Goal: Transaction & Acquisition: Purchase product/service

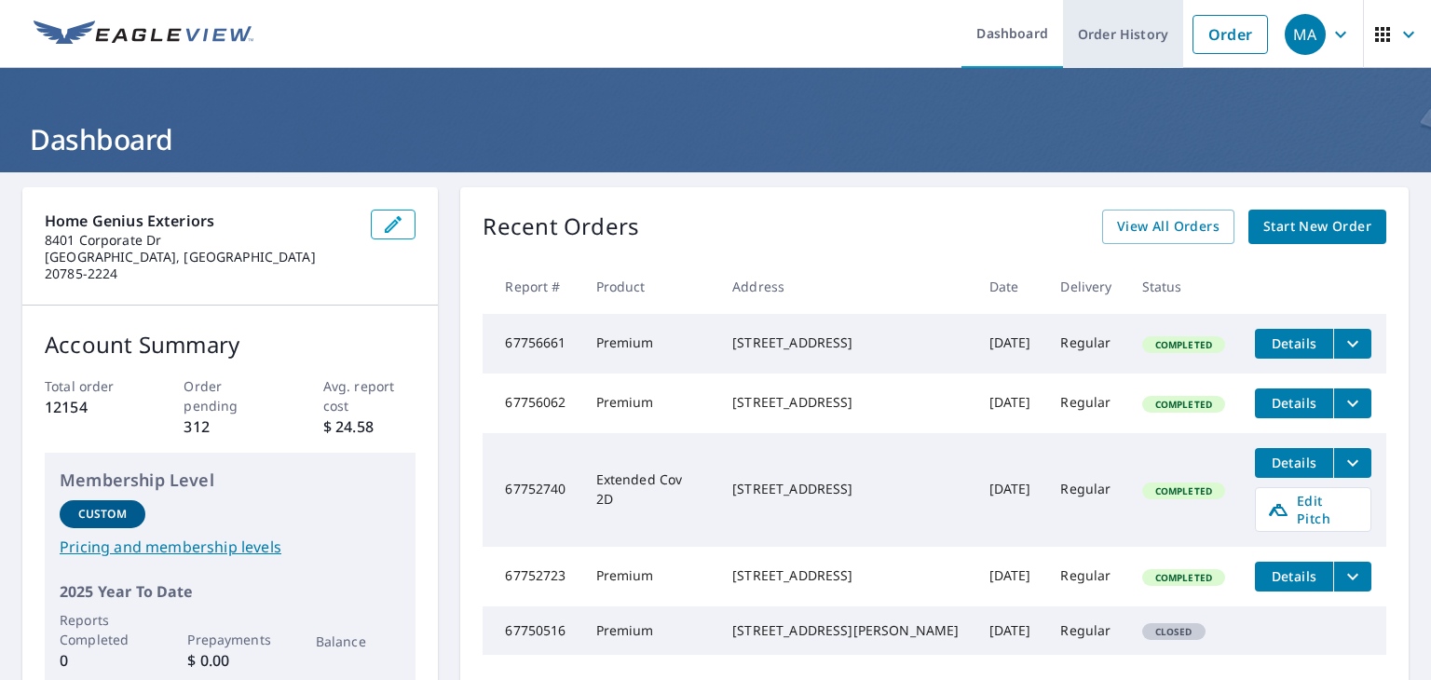
click at [1113, 32] on link "Order History" at bounding box center [1123, 34] width 120 height 68
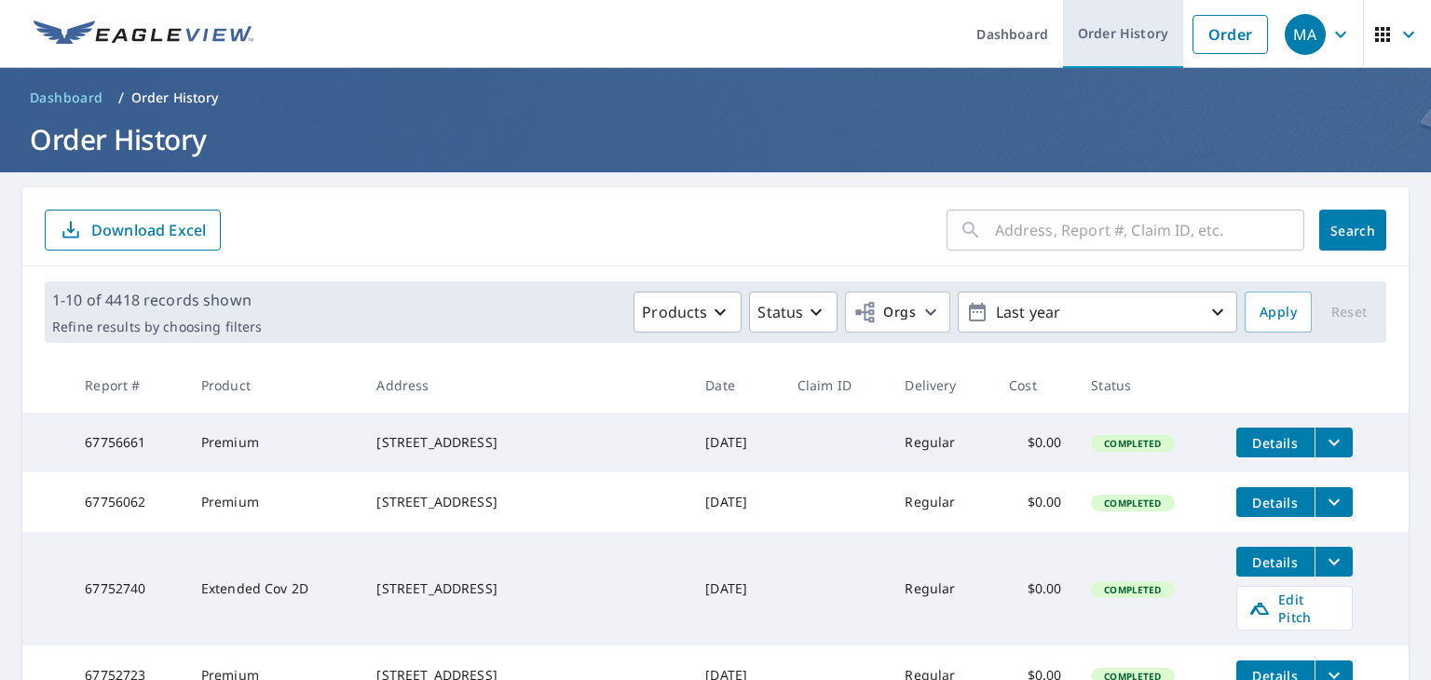
click at [1098, 46] on link "Order History" at bounding box center [1123, 34] width 120 height 68
click at [1034, 228] on input "text" at bounding box center [1149, 230] width 309 height 52
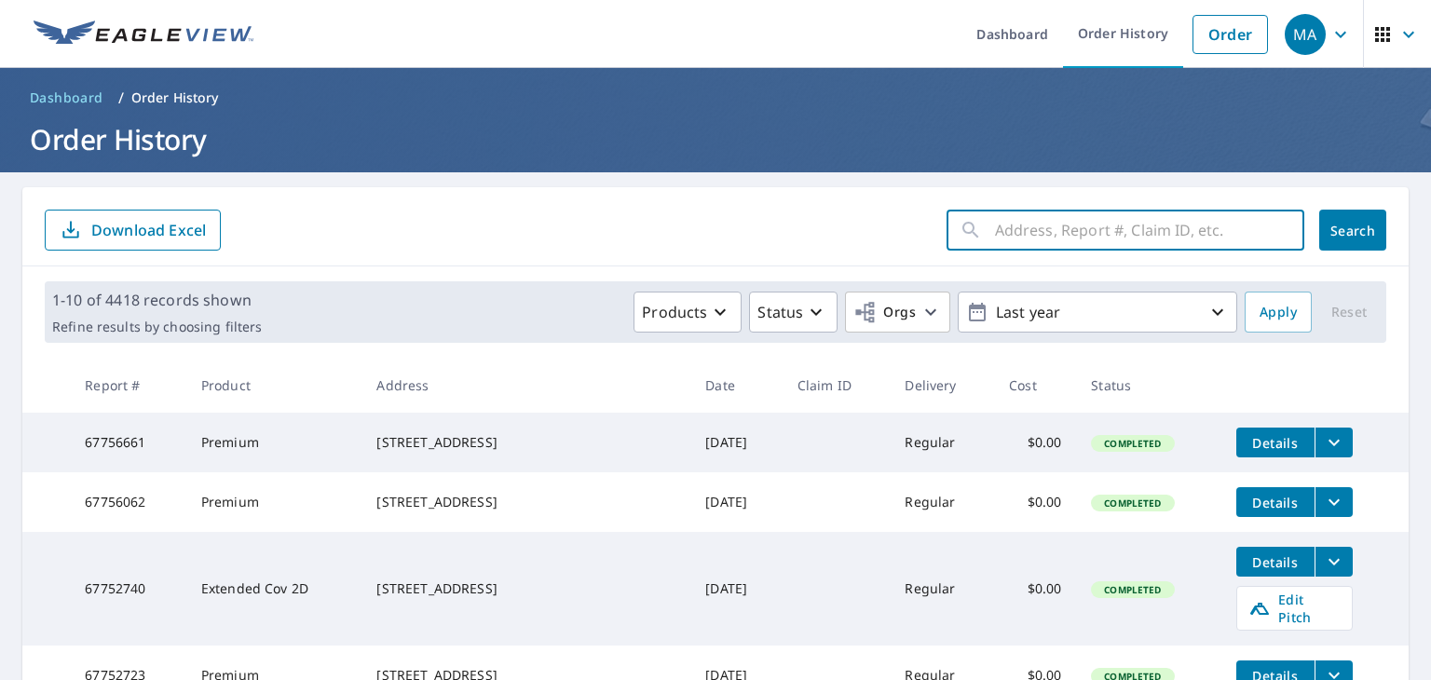
paste input "[STREET_ADDRESS]"
type input "[STREET_ADDRESS]"
click at [1342, 231] on span "Search" at bounding box center [1352, 231] width 37 height 18
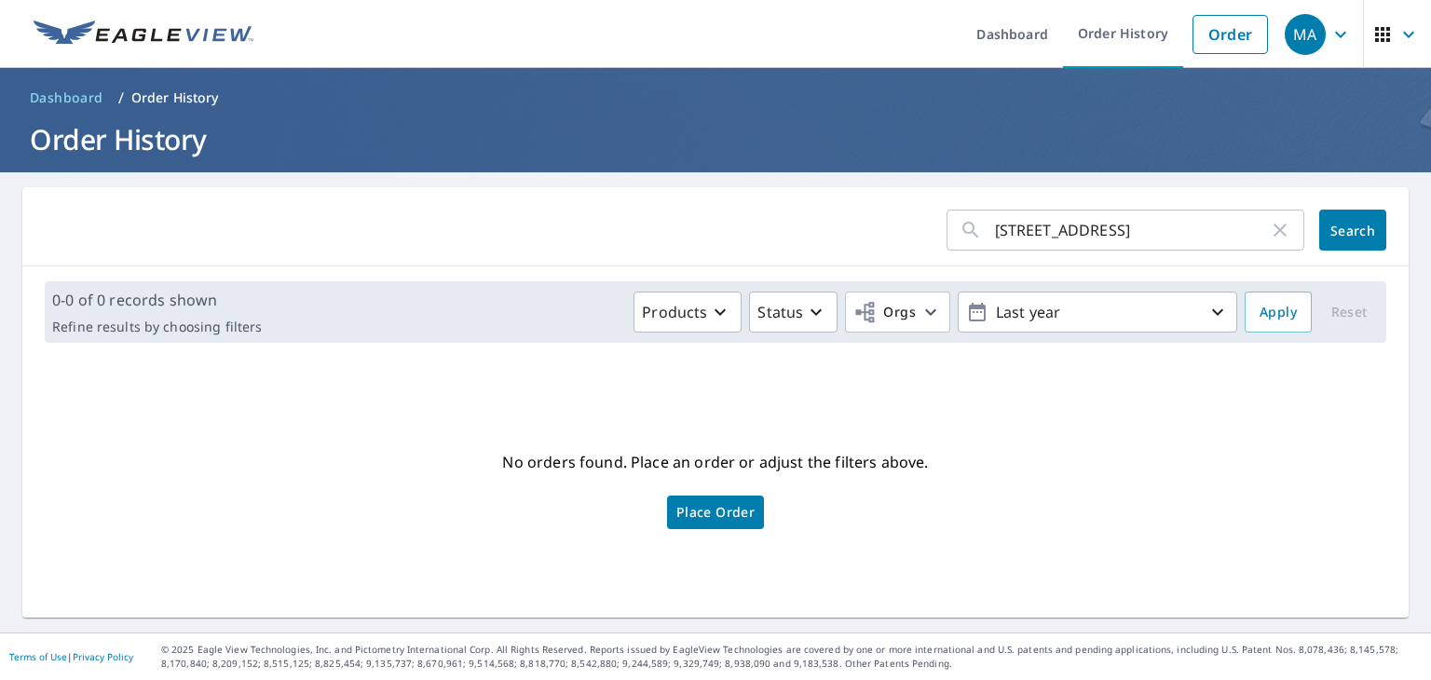
click at [706, 509] on span "Place Order" at bounding box center [715, 512] width 78 height 9
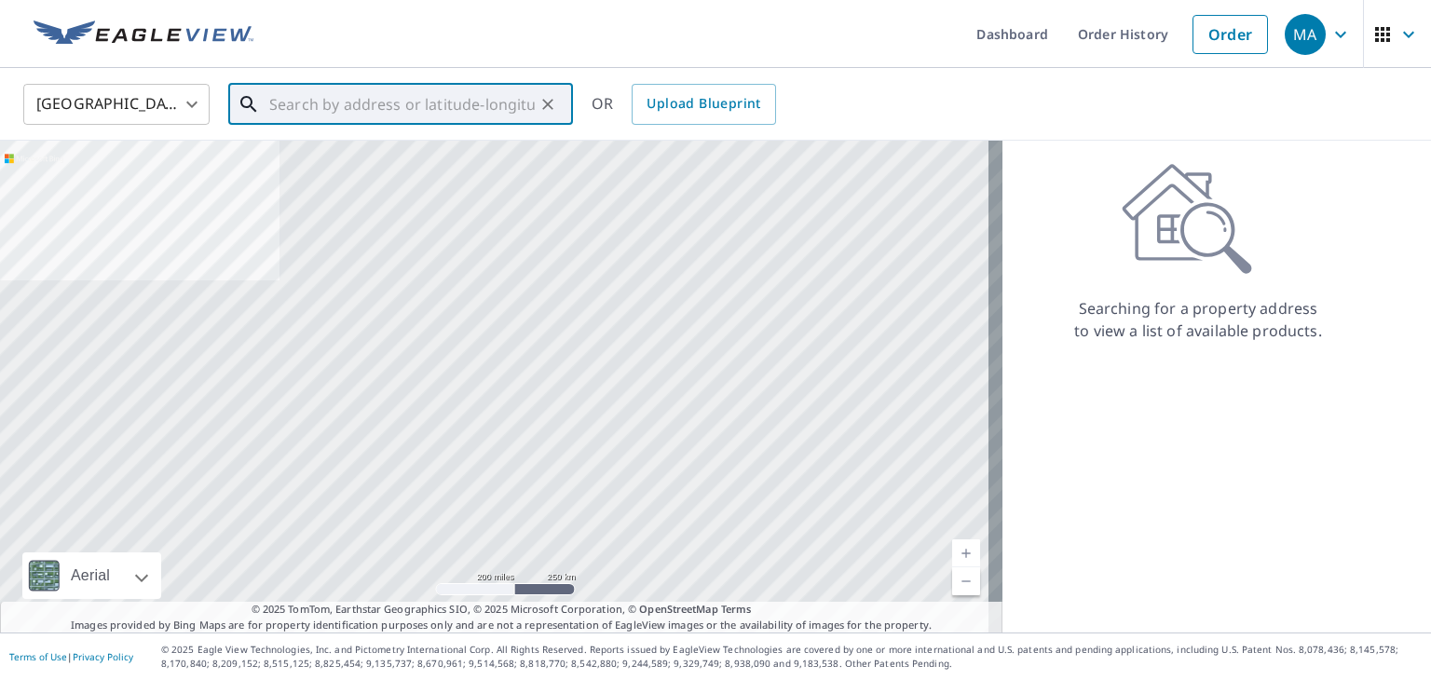
click at [416, 103] on input "text" at bounding box center [402, 104] width 266 height 52
paste input "[STREET_ADDRESS]"
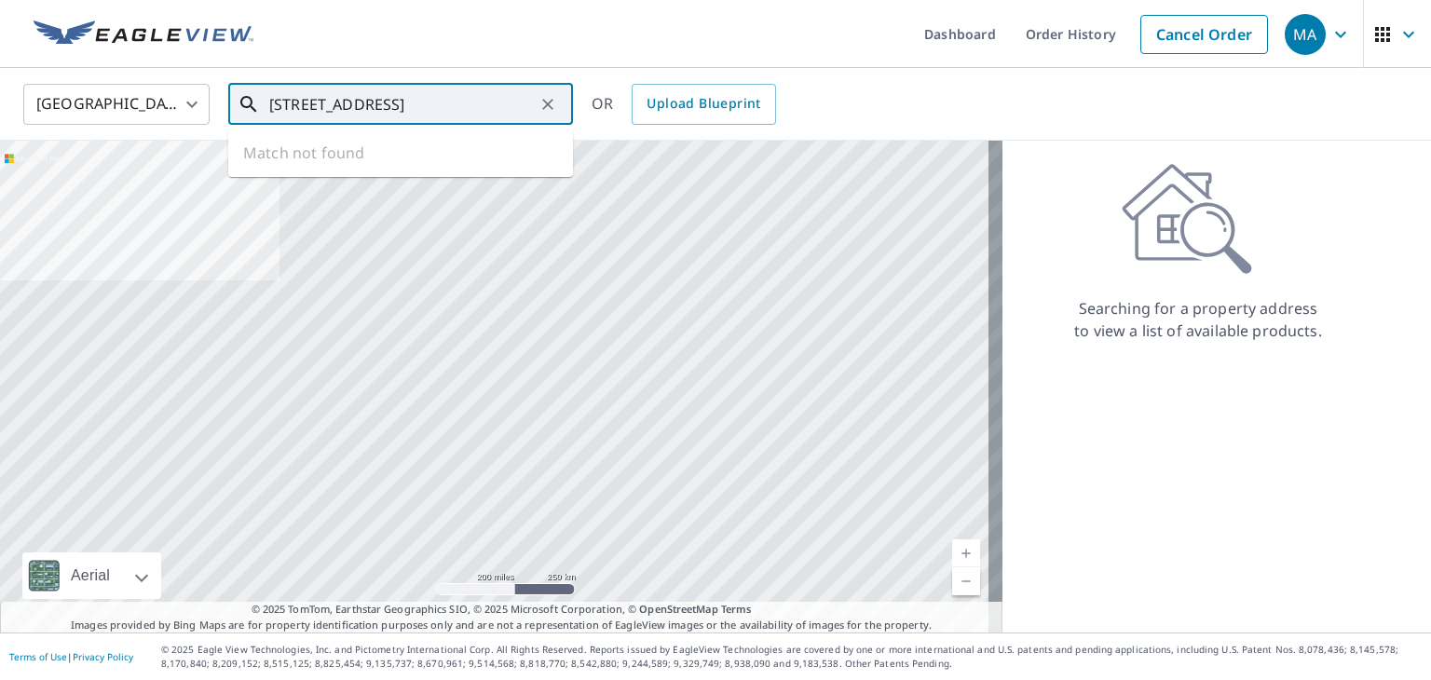
scroll to position [0, 24]
type input "[STREET_ADDRESS]"
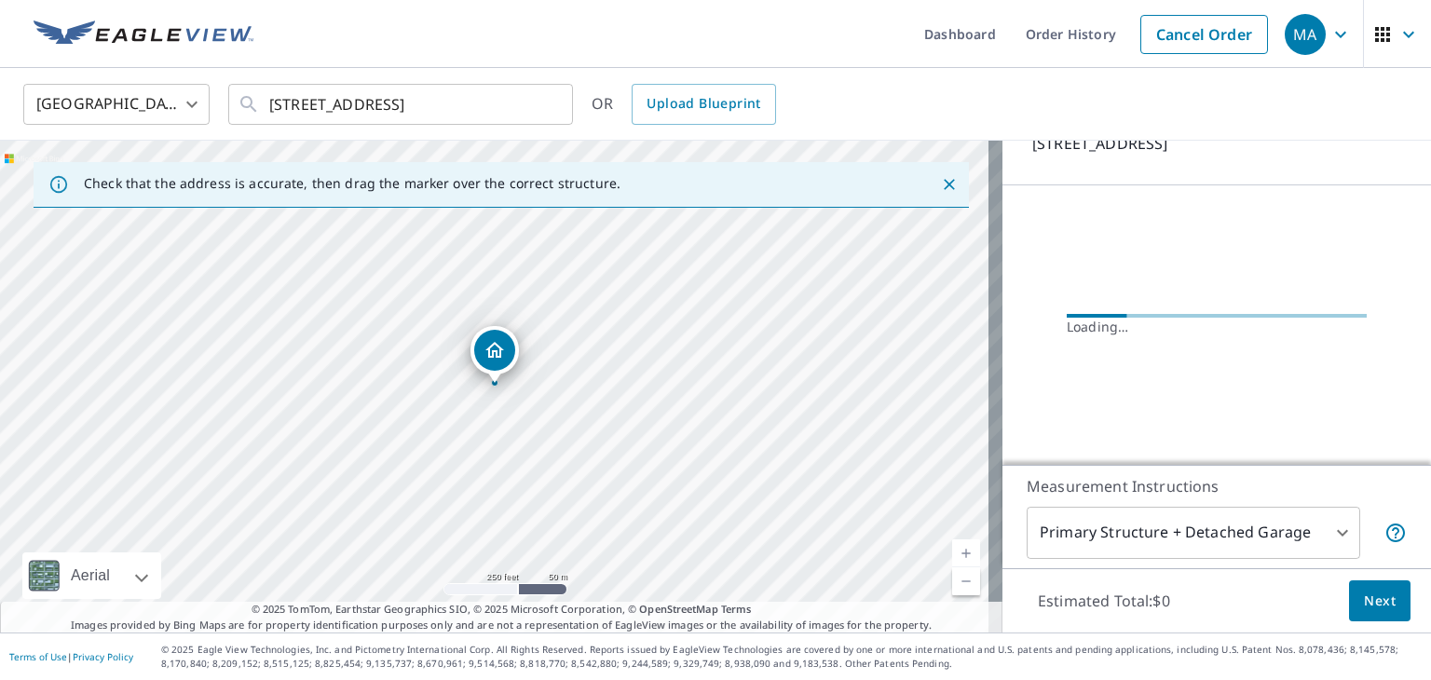
scroll to position [138, 0]
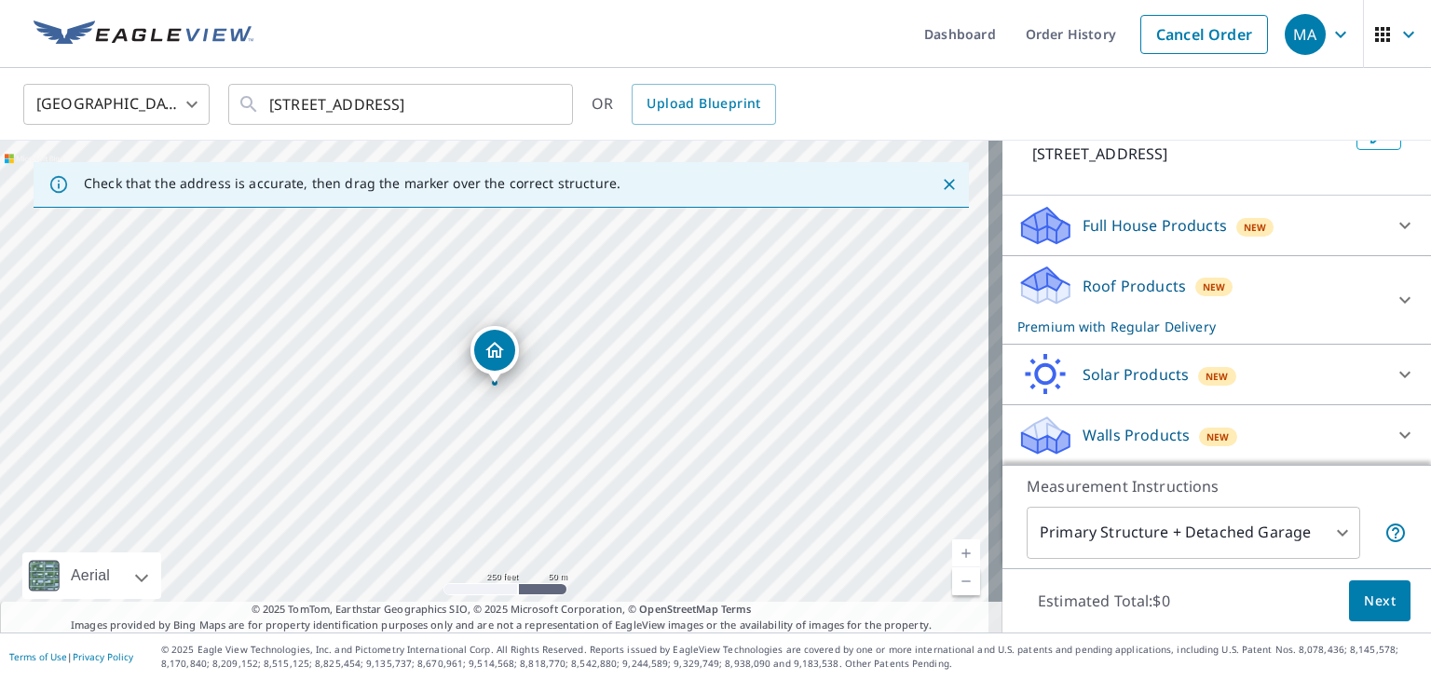
click at [1121, 283] on p "Roof Products" at bounding box center [1134, 286] width 103 height 22
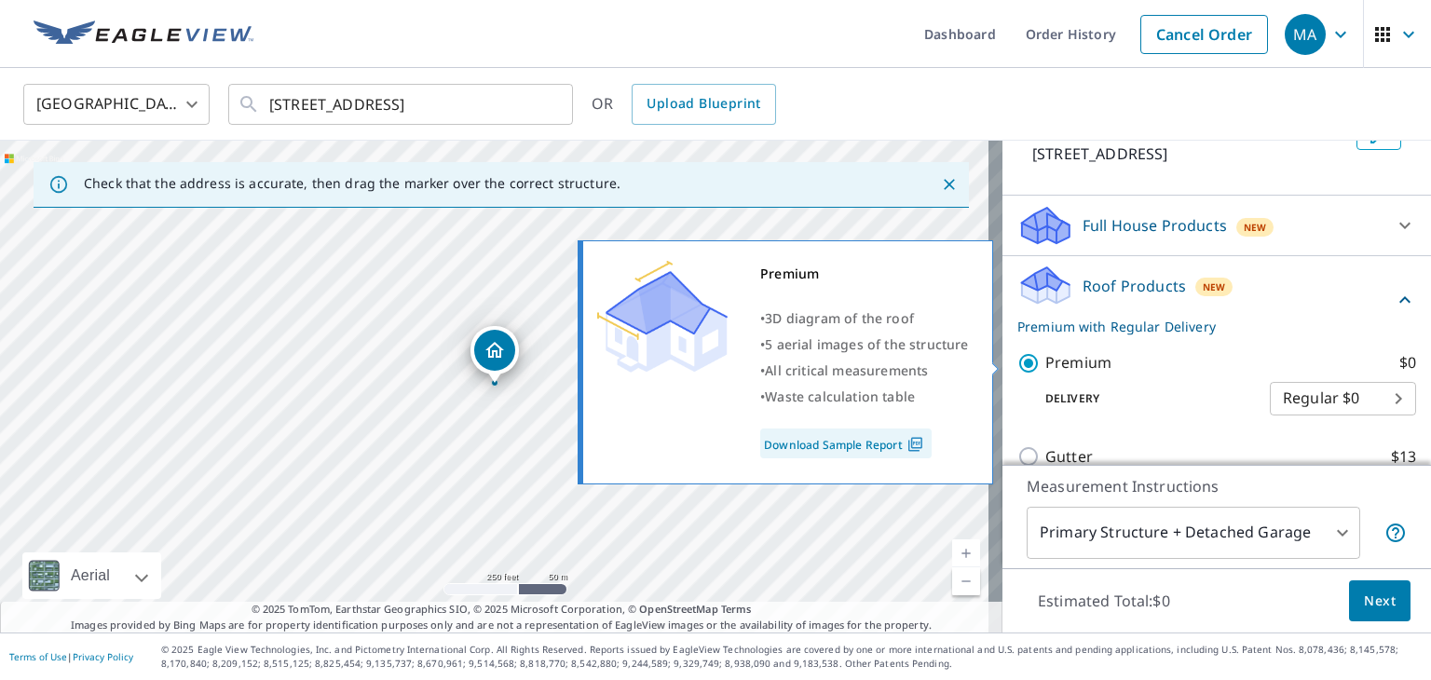
click at [1017, 366] on input "Premium $0" at bounding box center [1031, 363] width 28 height 22
checkbox input "false"
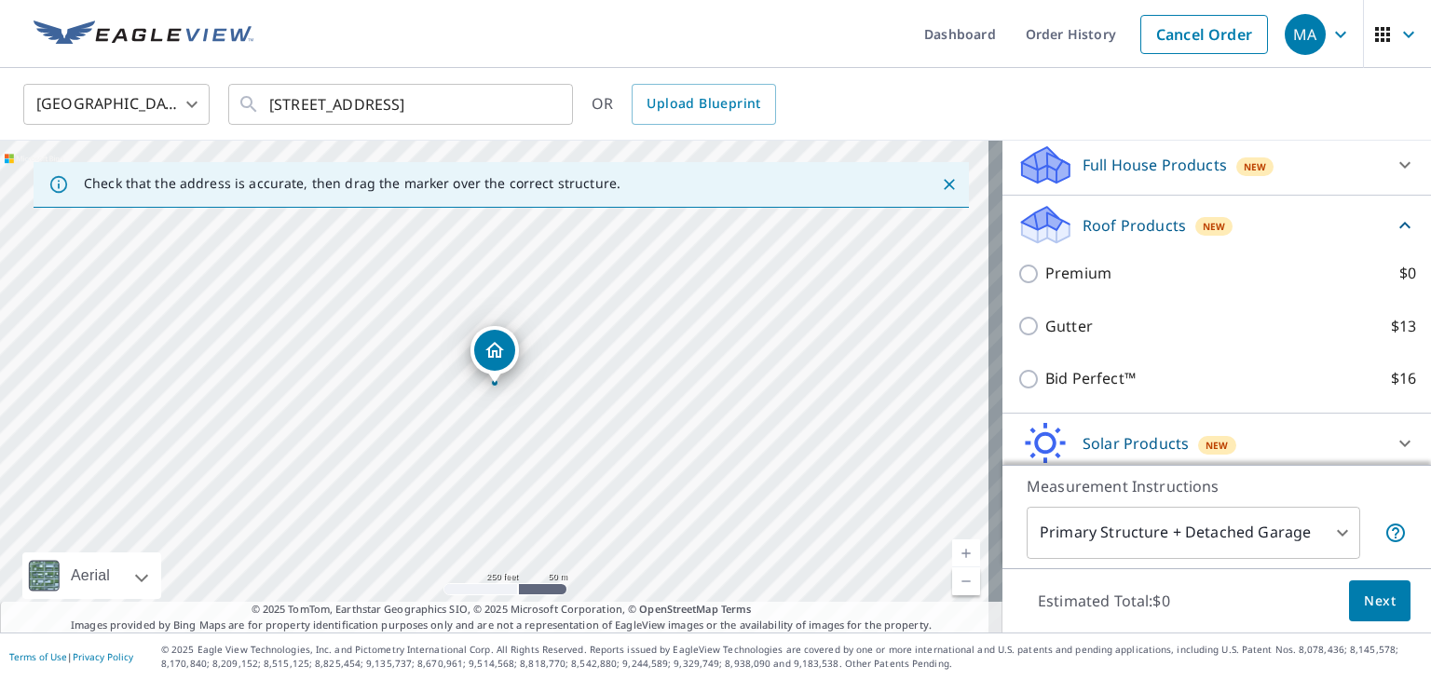
scroll to position [266, 0]
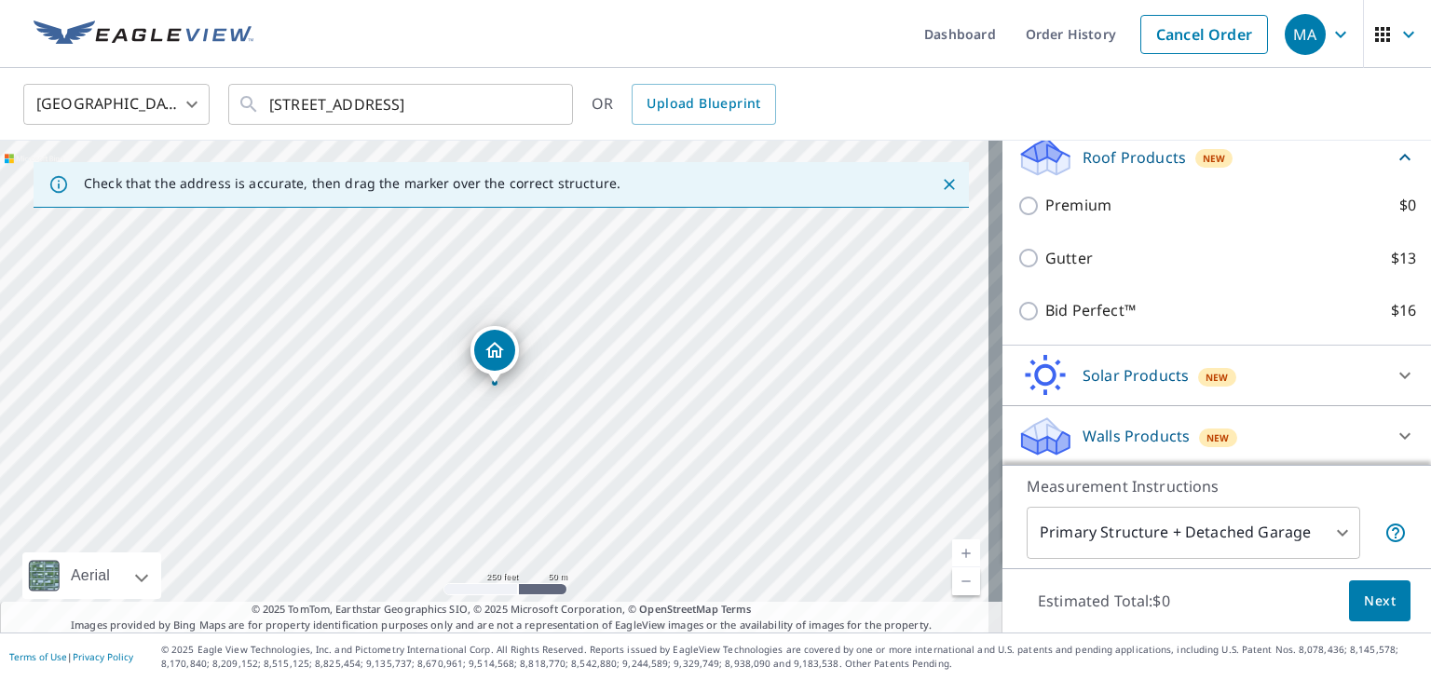
click at [1114, 427] on p "Walls Products" at bounding box center [1136, 436] width 107 height 22
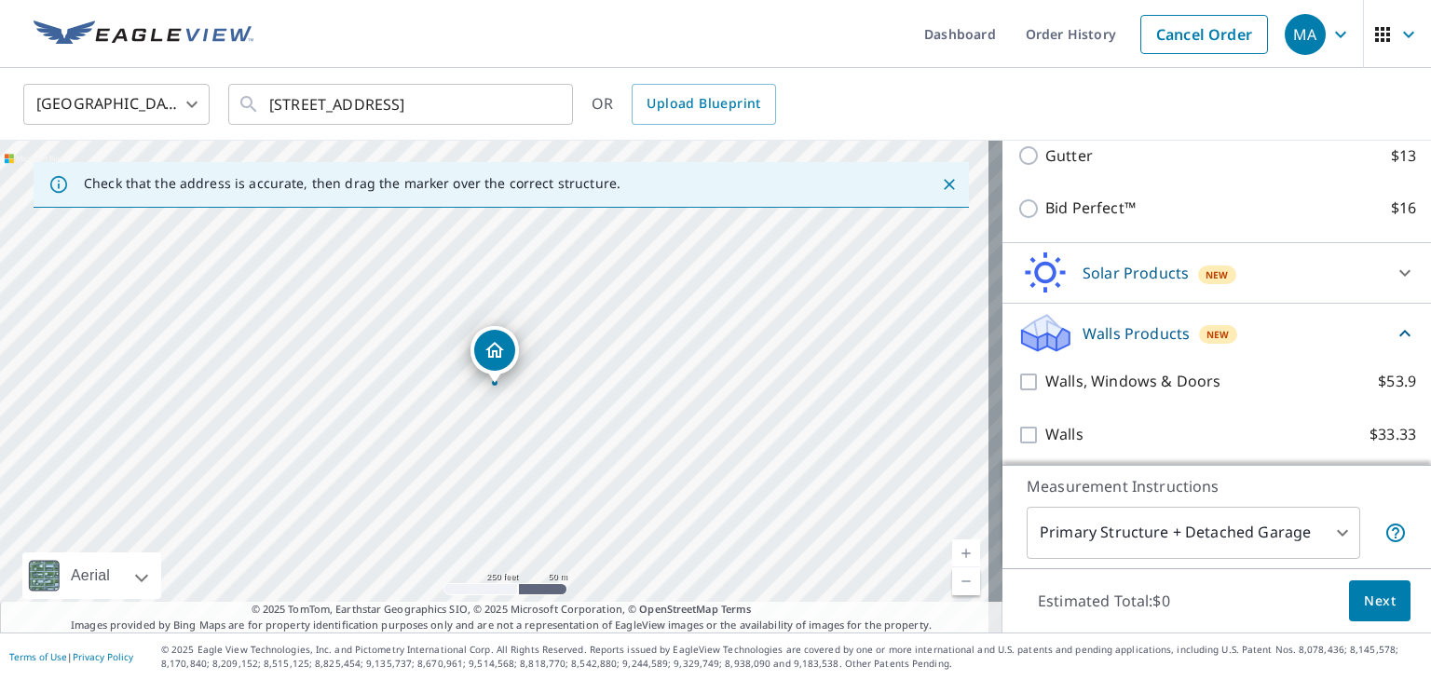
scroll to position [371, 0]
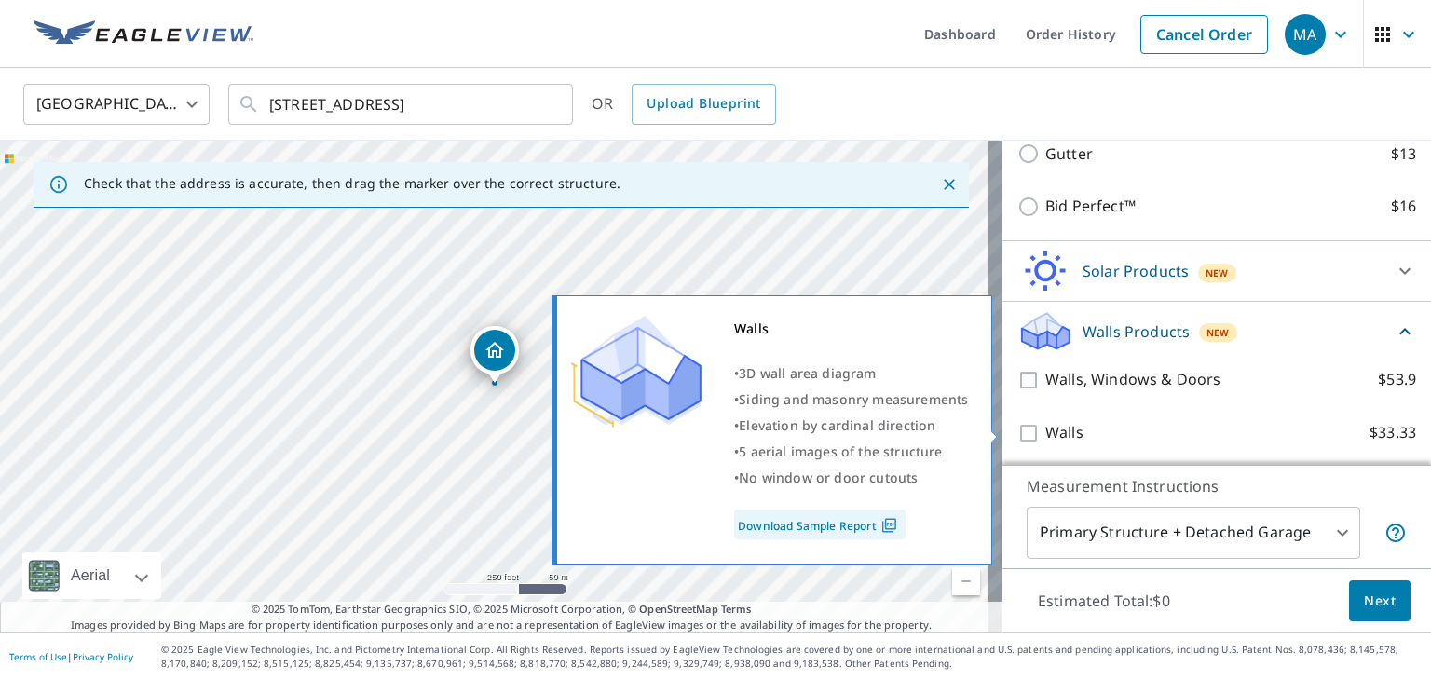
click at [1045, 428] on p "Walls" at bounding box center [1064, 432] width 38 height 23
click at [1036, 428] on input "Walls $33.33" at bounding box center [1031, 433] width 28 height 22
checkbox input "true"
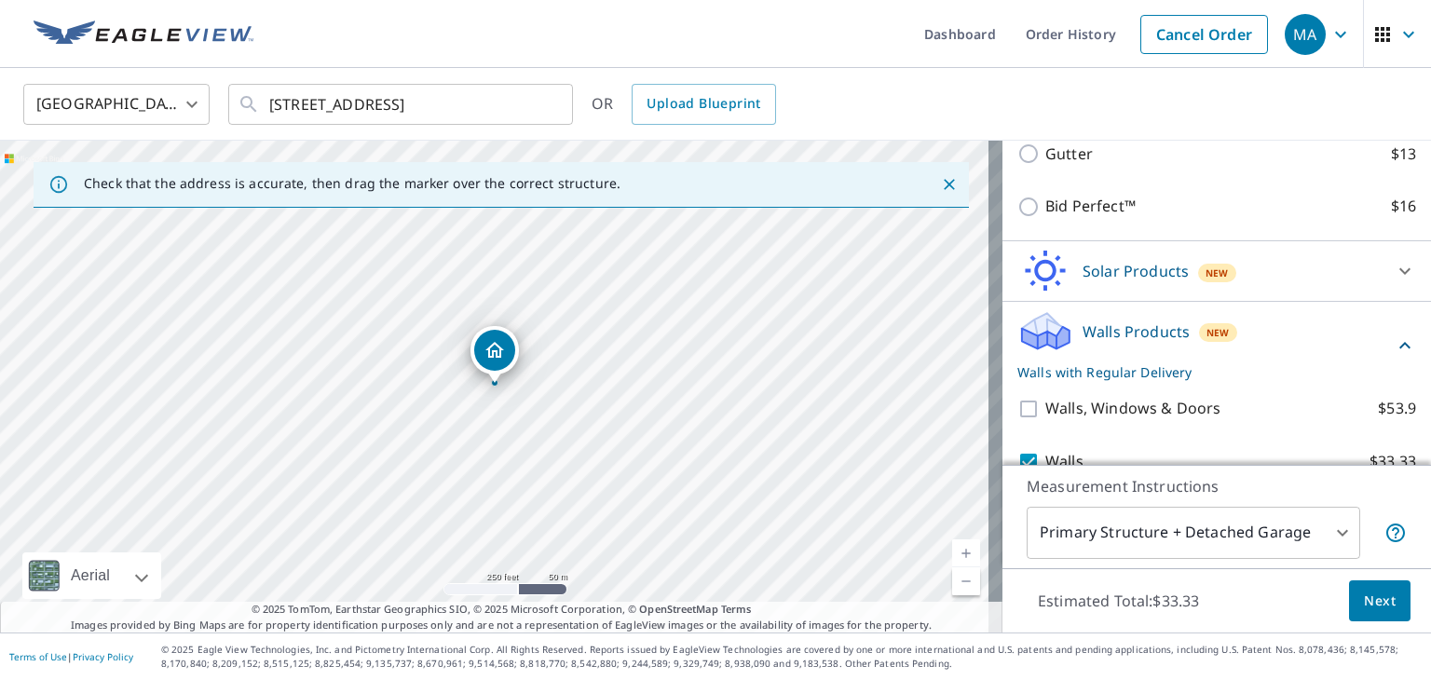
click at [1380, 603] on span "Next" at bounding box center [1380, 601] width 32 height 23
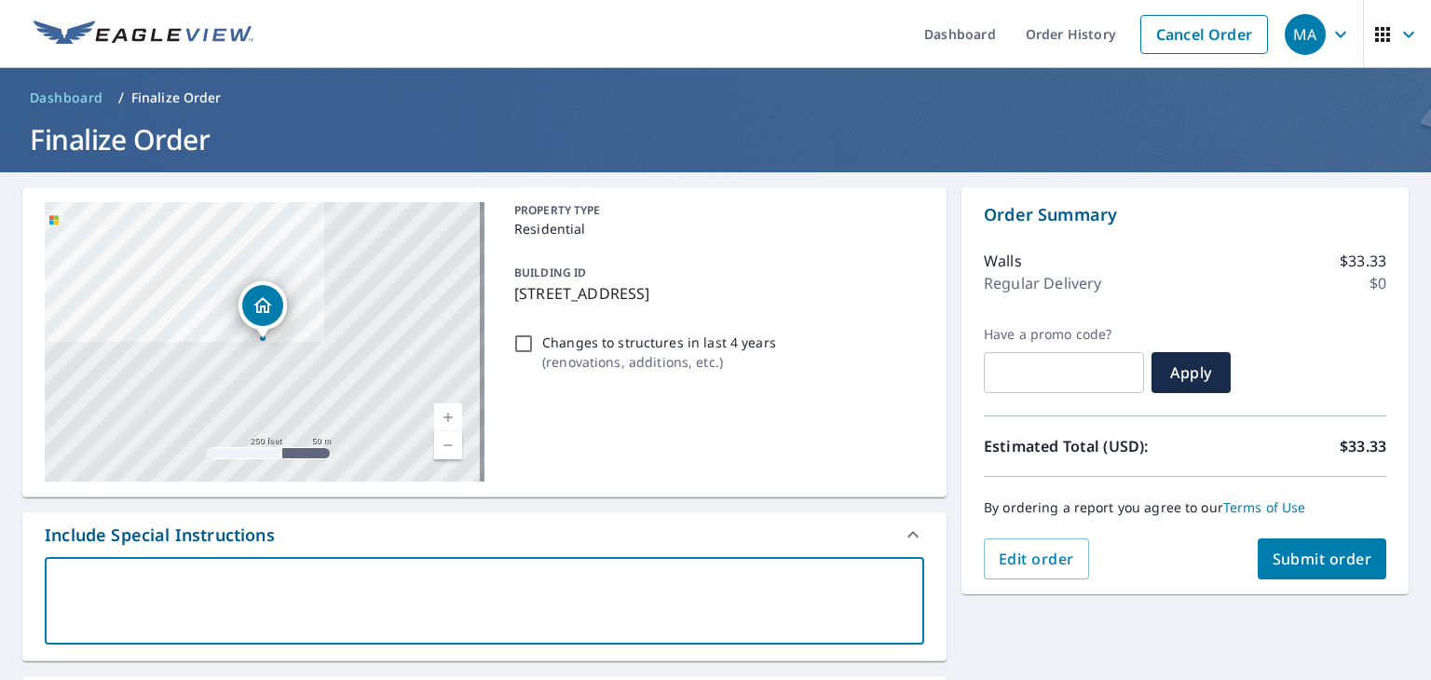
click at [455, 603] on textarea at bounding box center [484, 601] width 853 height 53
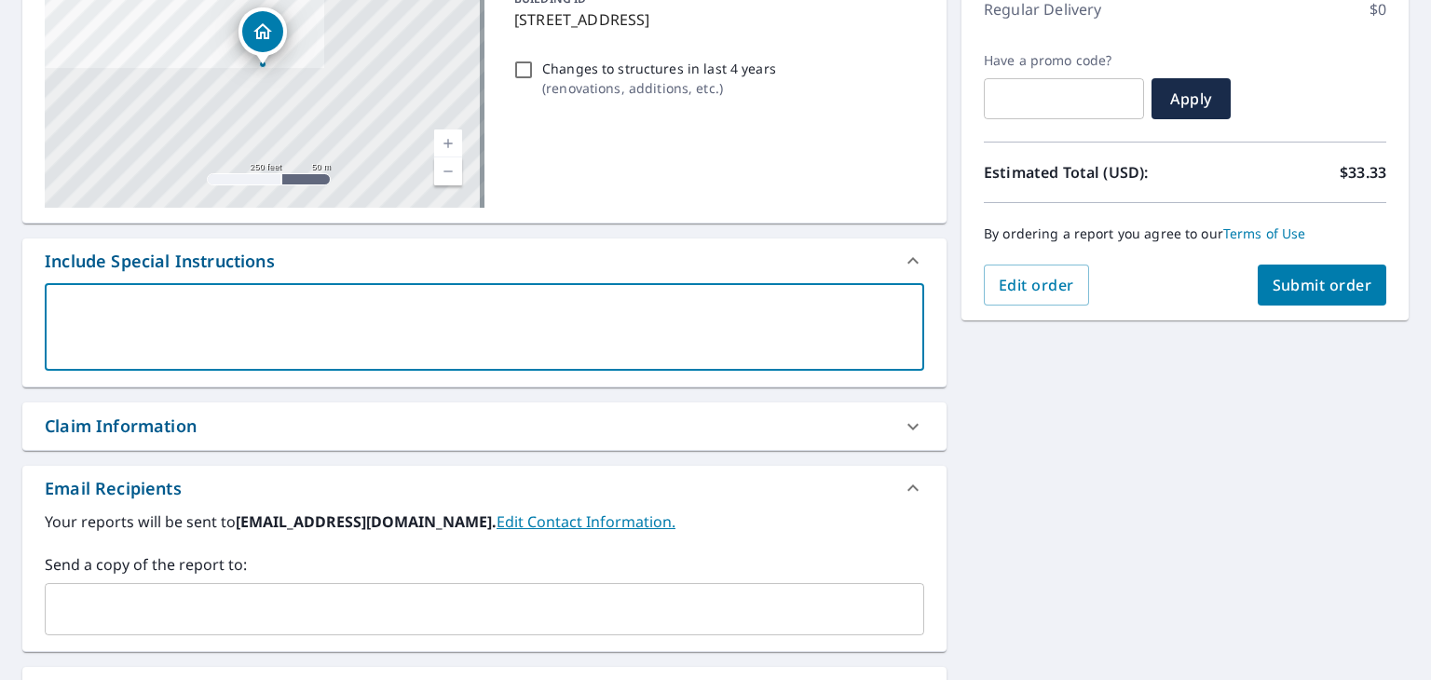
scroll to position [466, 0]
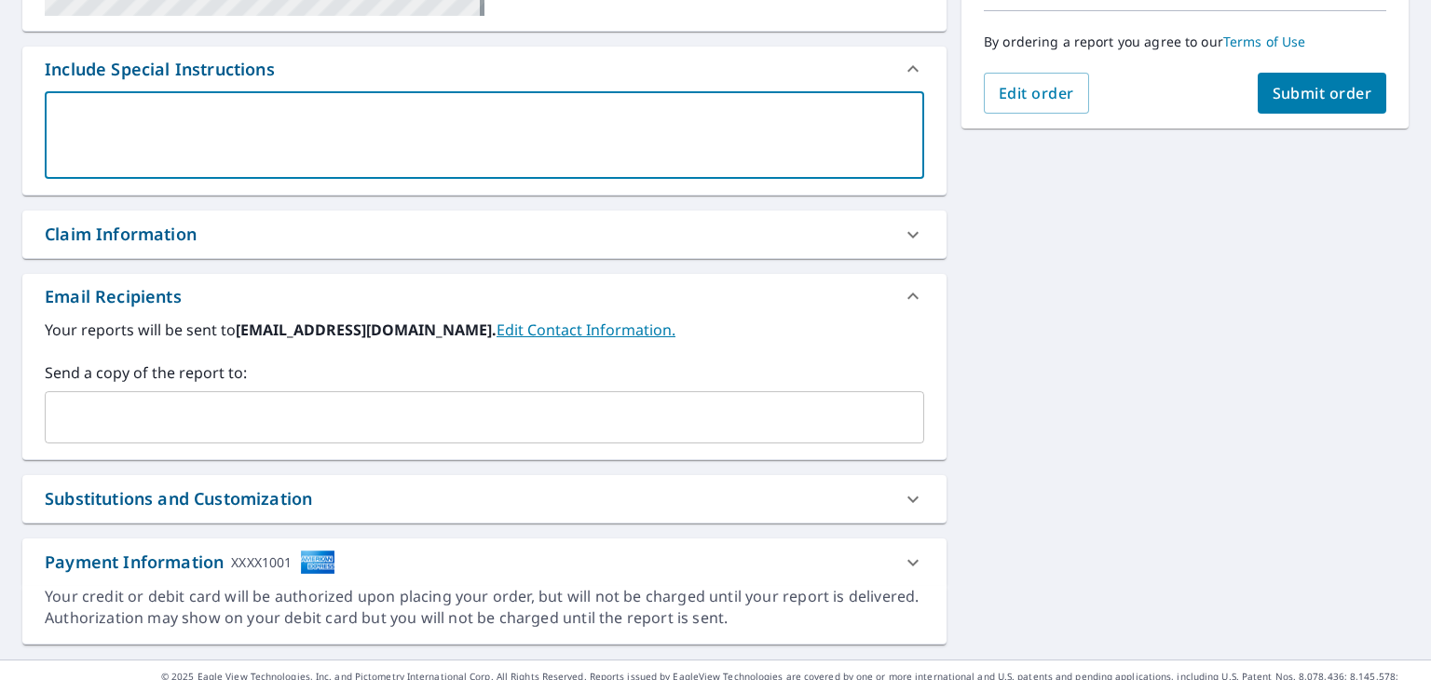
click at [176, 421] on input "text" at bounding box center [470, 417] width 835 height 35
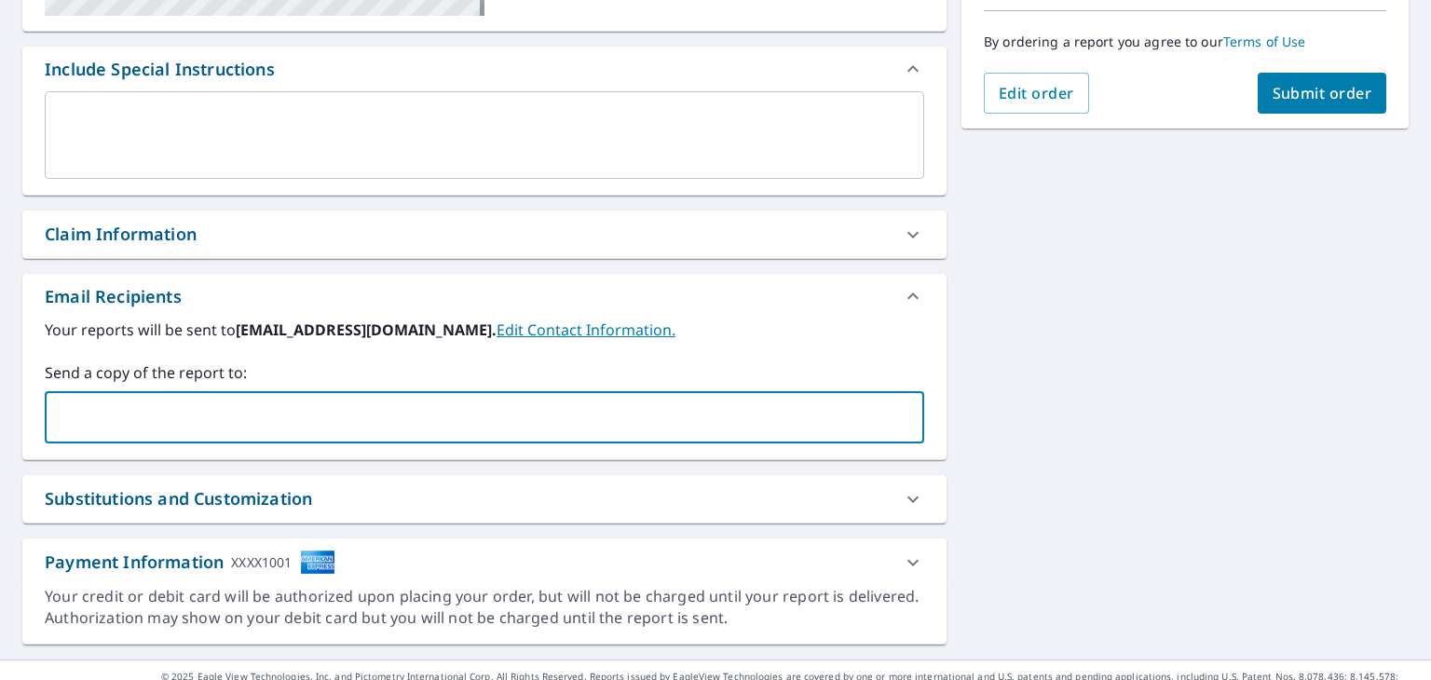
paste input "[EMAIL_ADDRESS][DOMAIN_NAME]"
type input "[EMAIL_ADDRESS][DOMAIN_NAME]"
checkbox input "true"
click at [440, 405] on input "text" at bounding box center [591, 417] width 593 height 35
paste input "[EMAIL_ADDRESS][DOMAIN_NAME]"
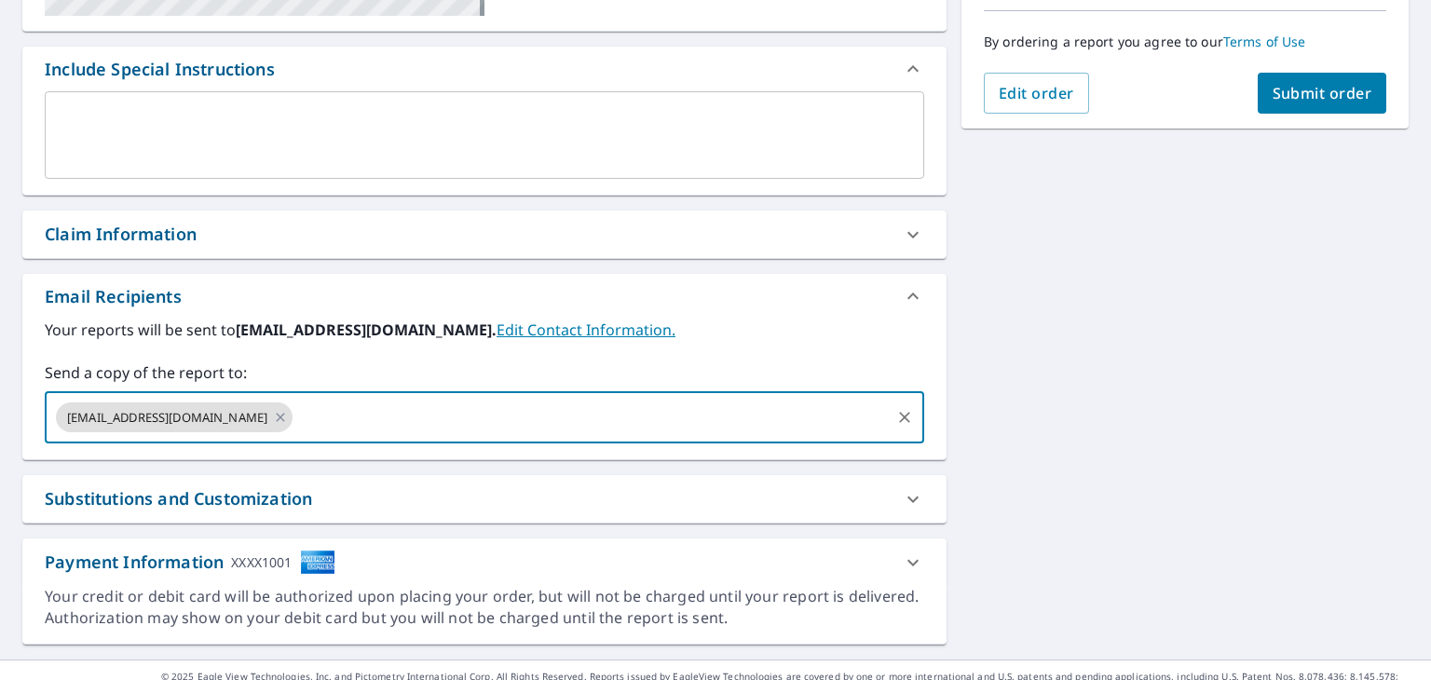
type input "[EMAIL_ADDRESS][DOMAIN_NAME]"
checkbox input "true"
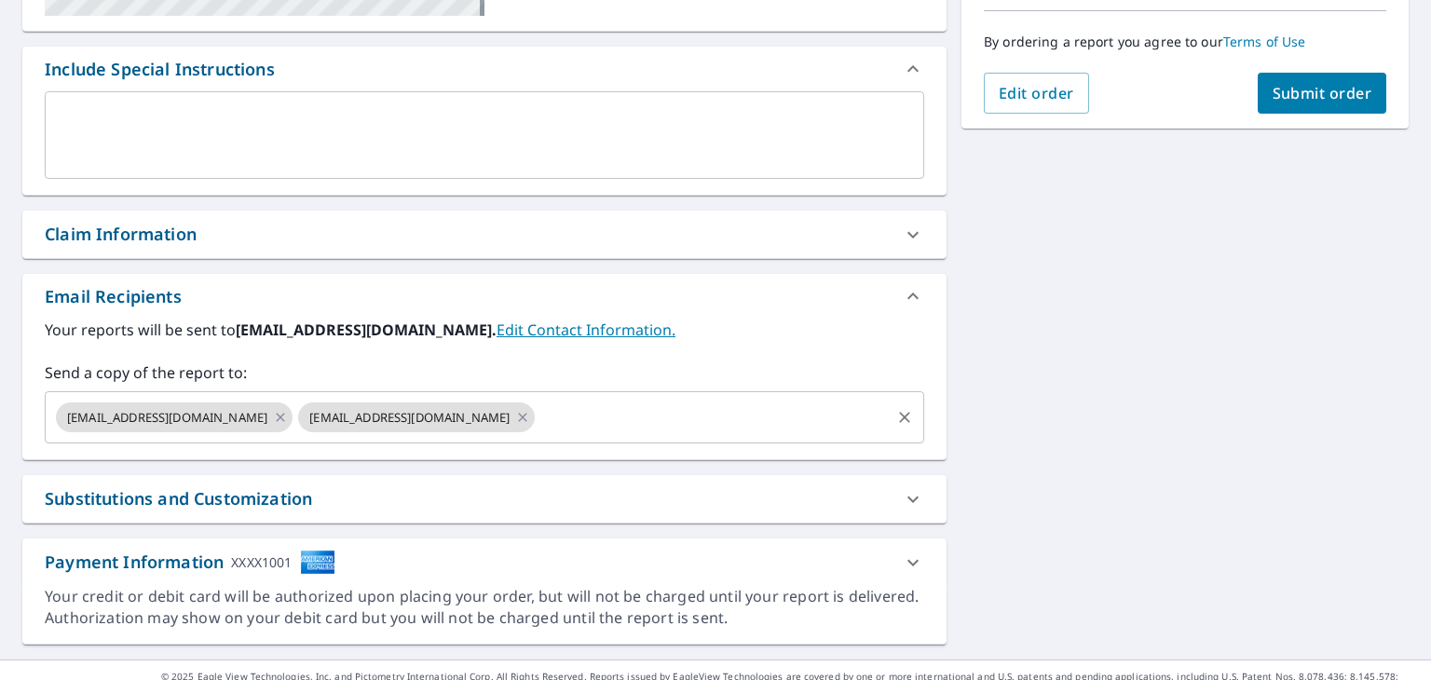
click at [657, 413] on input "text" at bounding box center [713, 417] width 350 height 35
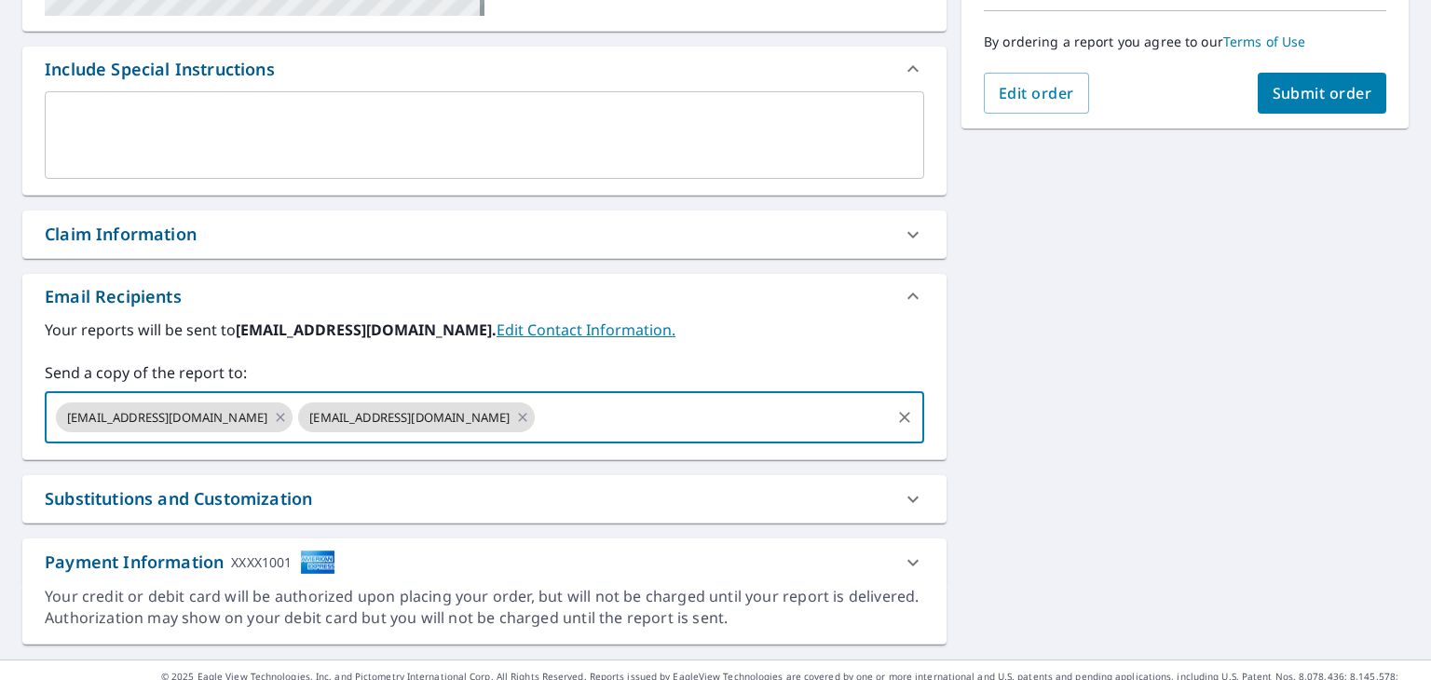
paste input "[EMAIL_ADDRESS][DOMAIN_NAME]"
type input "[EMAIL_ADDRESS][DOMAIN_NAME]"
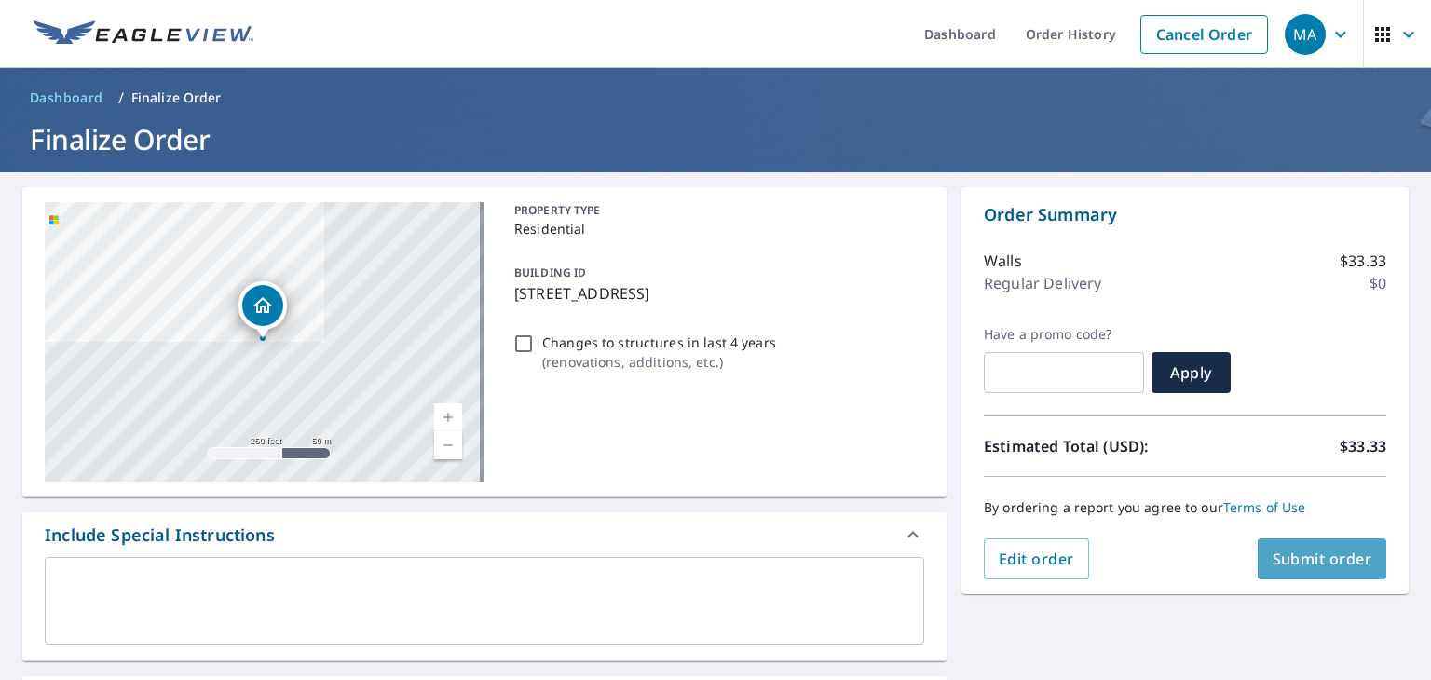
click at [1280, 562] on span "Submit order" at bounding box center [1323, 559] width 100 height 20
checkbox input "true"
